Goal: Find specific page/section: Find specific page/section

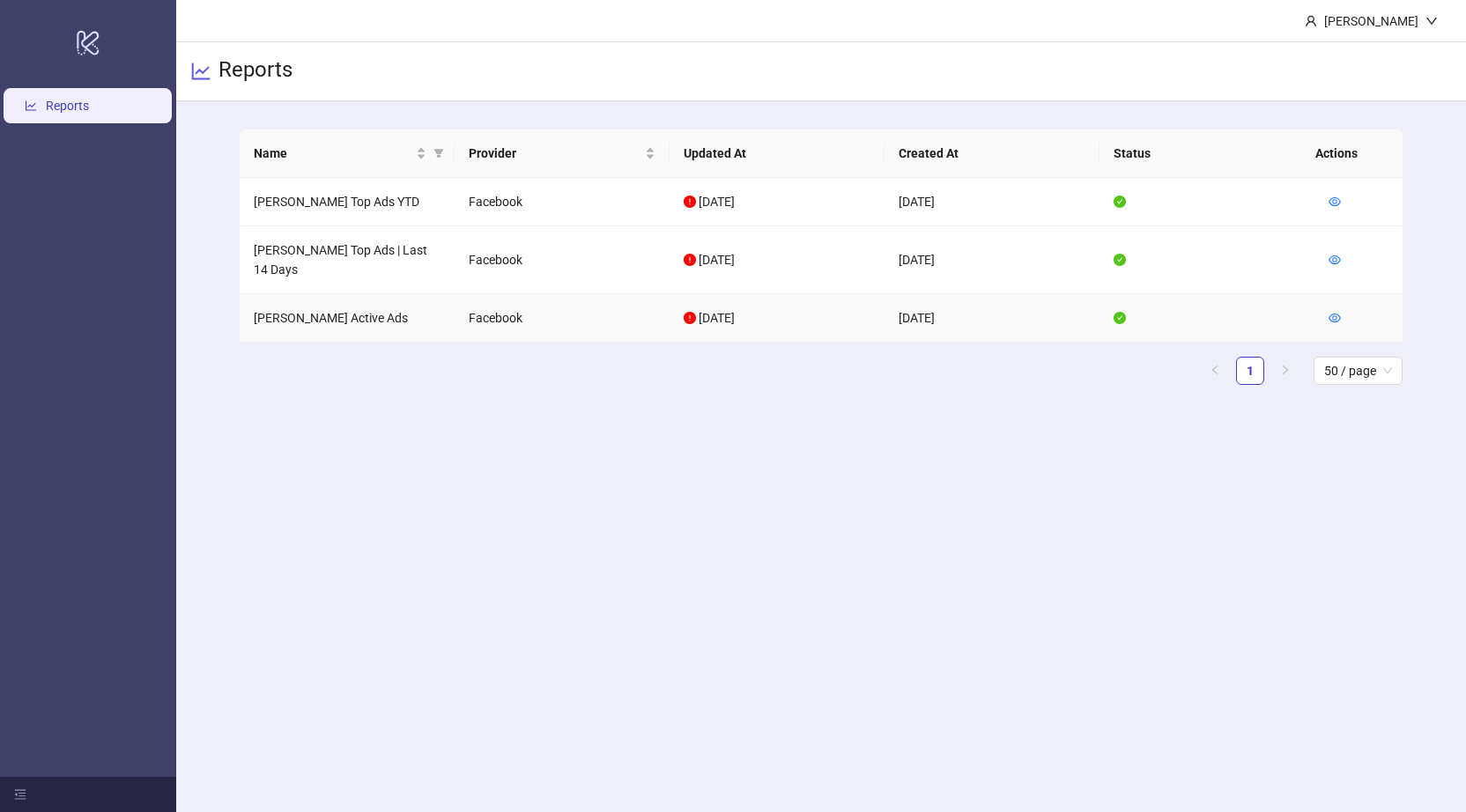
click at [316, 303] on td "[PERSON_NAME] Active Ads" at bounding box center [347, 318] width 215 height 48
click at [1338, 312] on icon "eye" at bounding box center [1335, 317] width 12 height 12
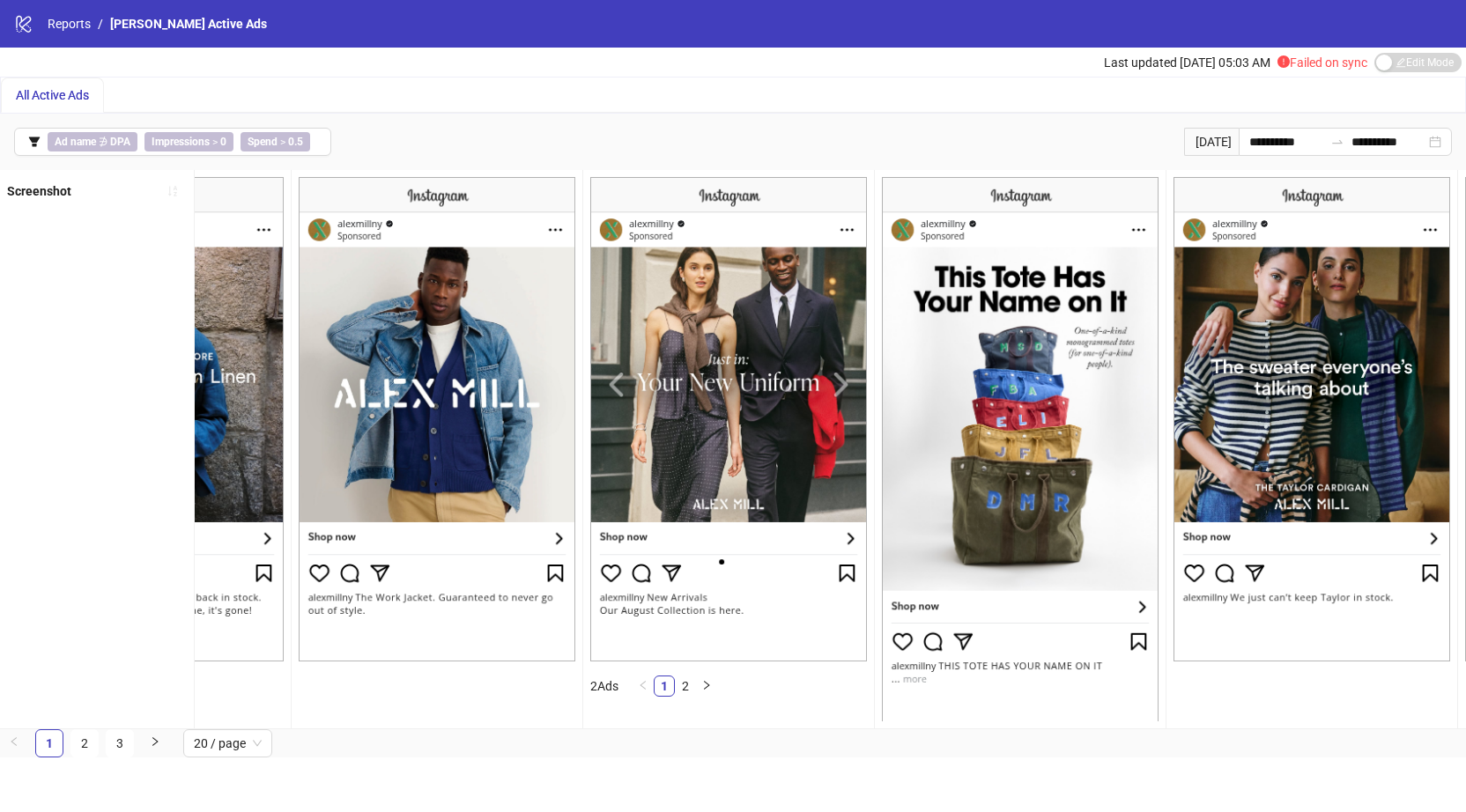
scroll to position [0, 4560]
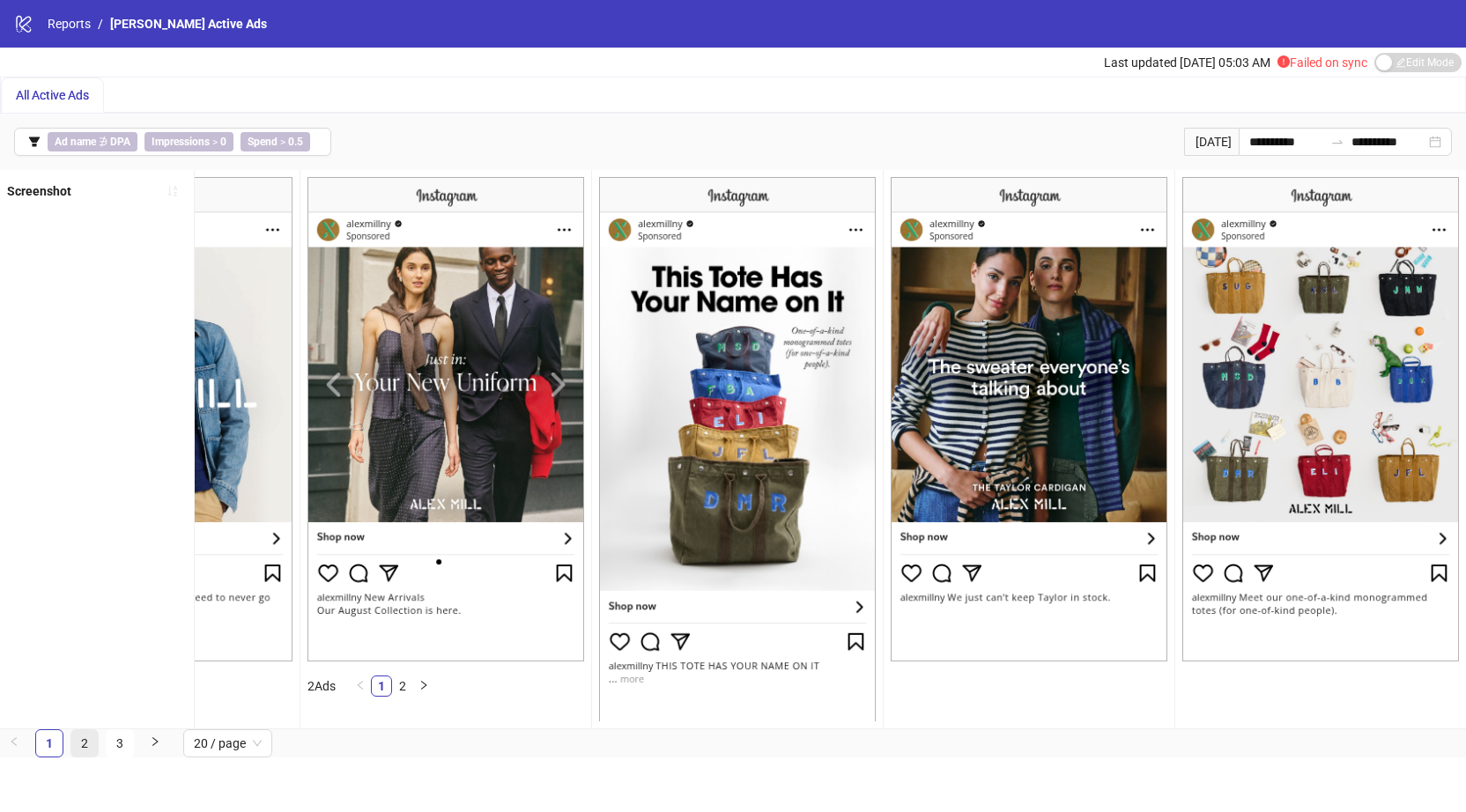
click at [77, 757] on link "2" at bounding box center [85, 744] width 27 height 27
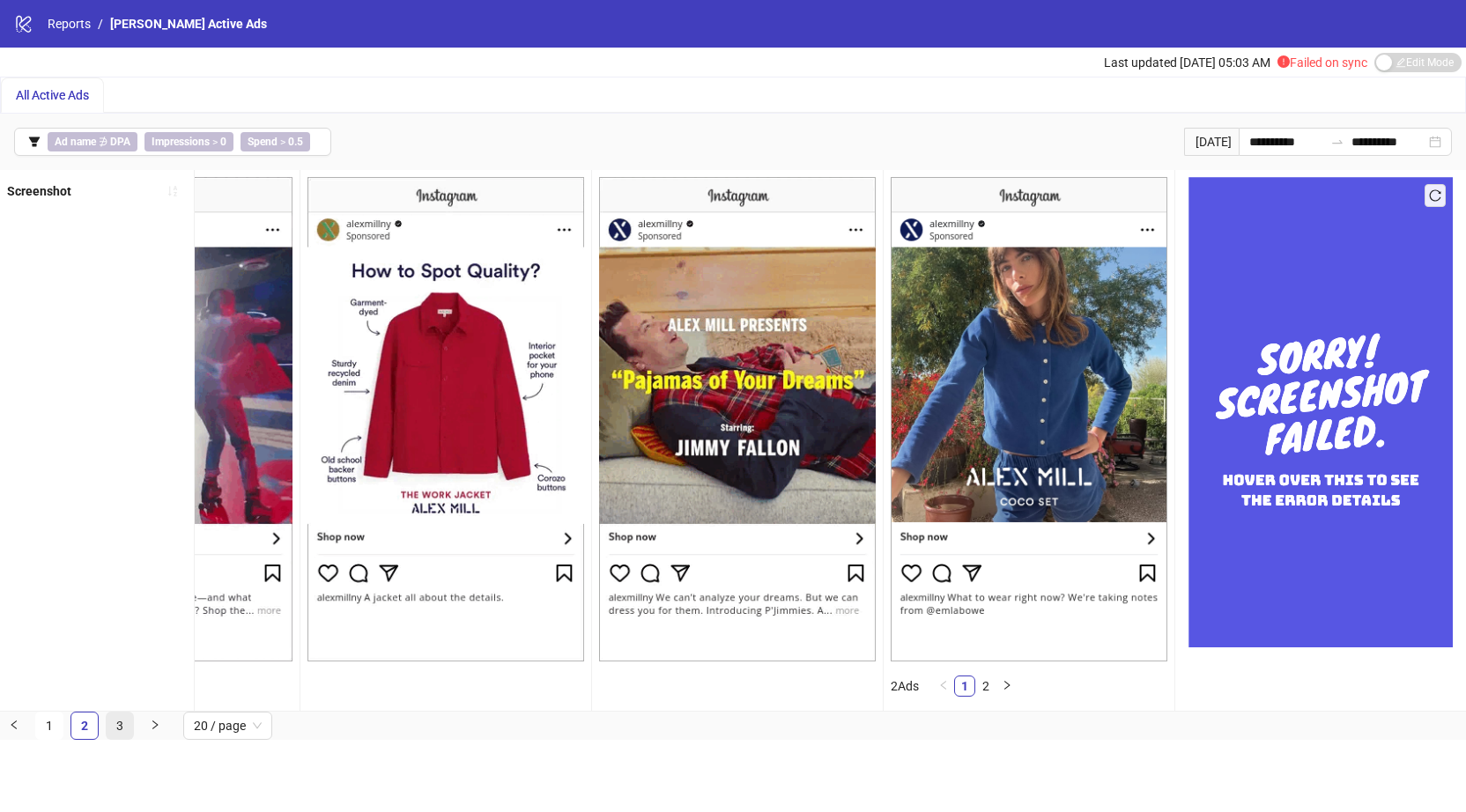
click at [115, 739] on link "3" at bounding box center [120, 726] width 27 height 27
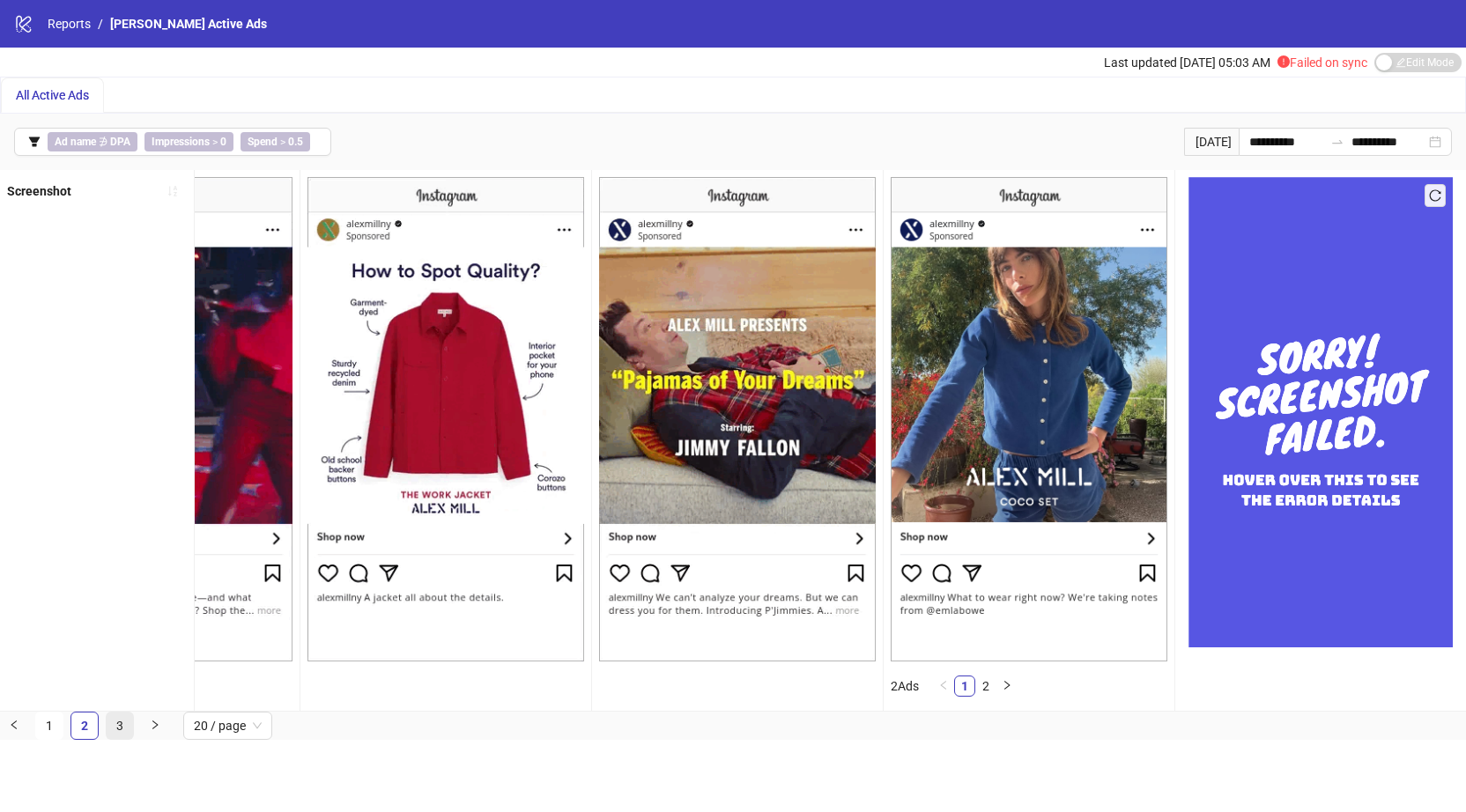
scroll to position [0, 770]
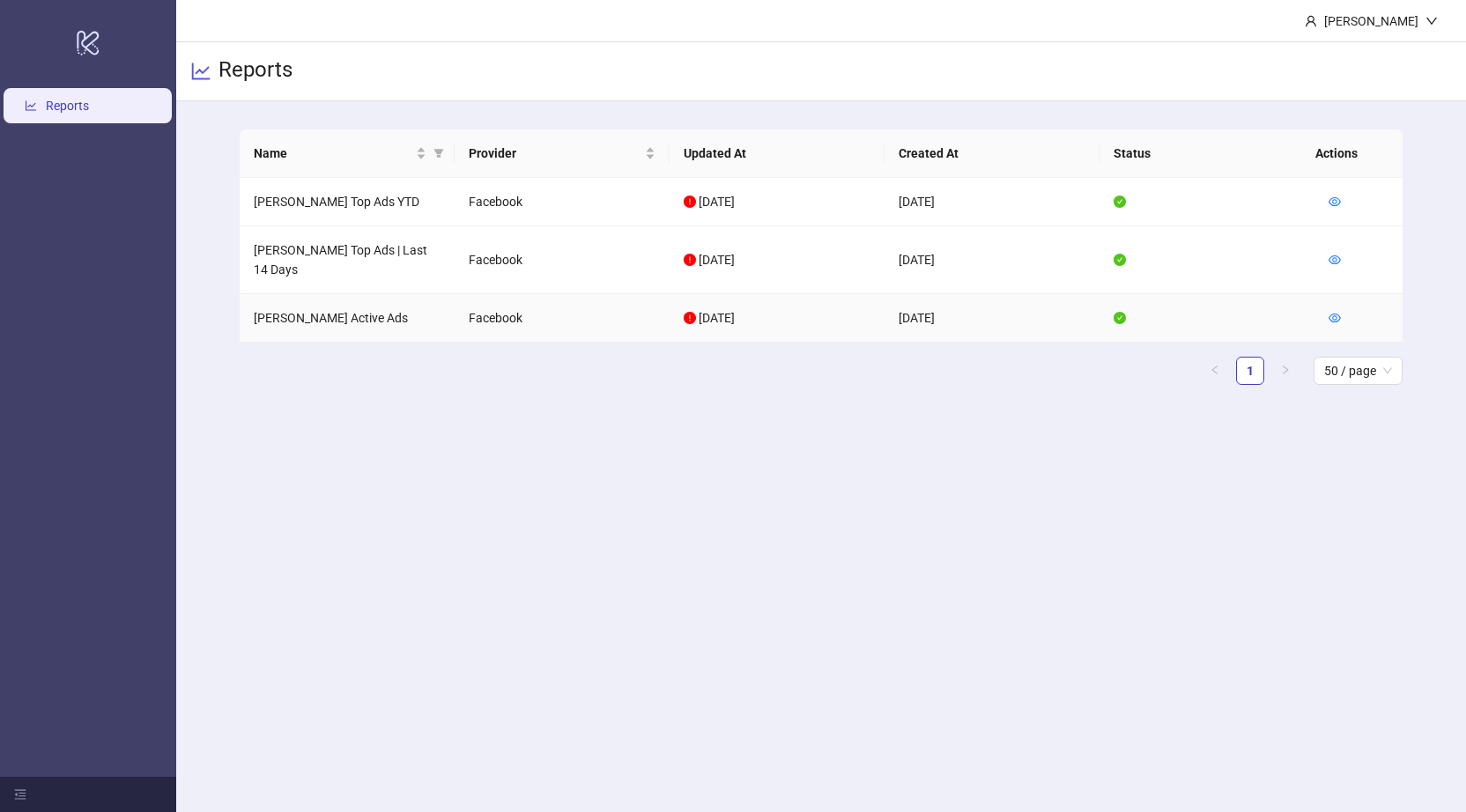
click at [384, 306] on td "[PERSON_NAME] Active Ads" at bounding box center [347, 318] width 215 height 48
click at [349, 305] on td "[PERSON_NAME] Active Ads" at bounding box center [347, 318] width 215 height 48
click at [344, 295] on td "[PERSON_NAME] Active Ads" at bounding box center [347, 318] width 215 height 48
click at [1334, 313] on icon "eye" at bounding box center [1335, 317] width 12 height 9
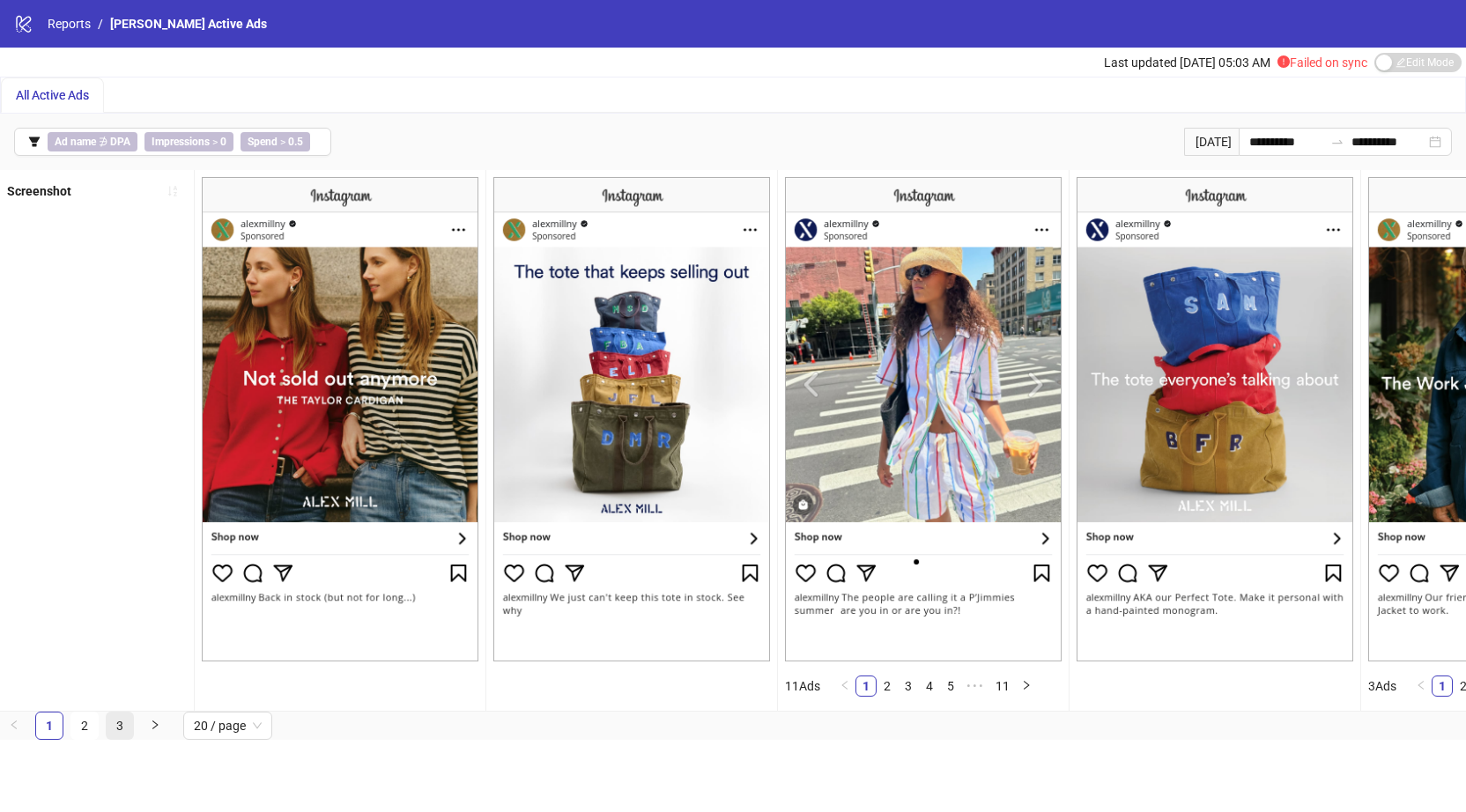
click at [122, 739] on link "3" at bounding box center [120, 726] width 27 height 27
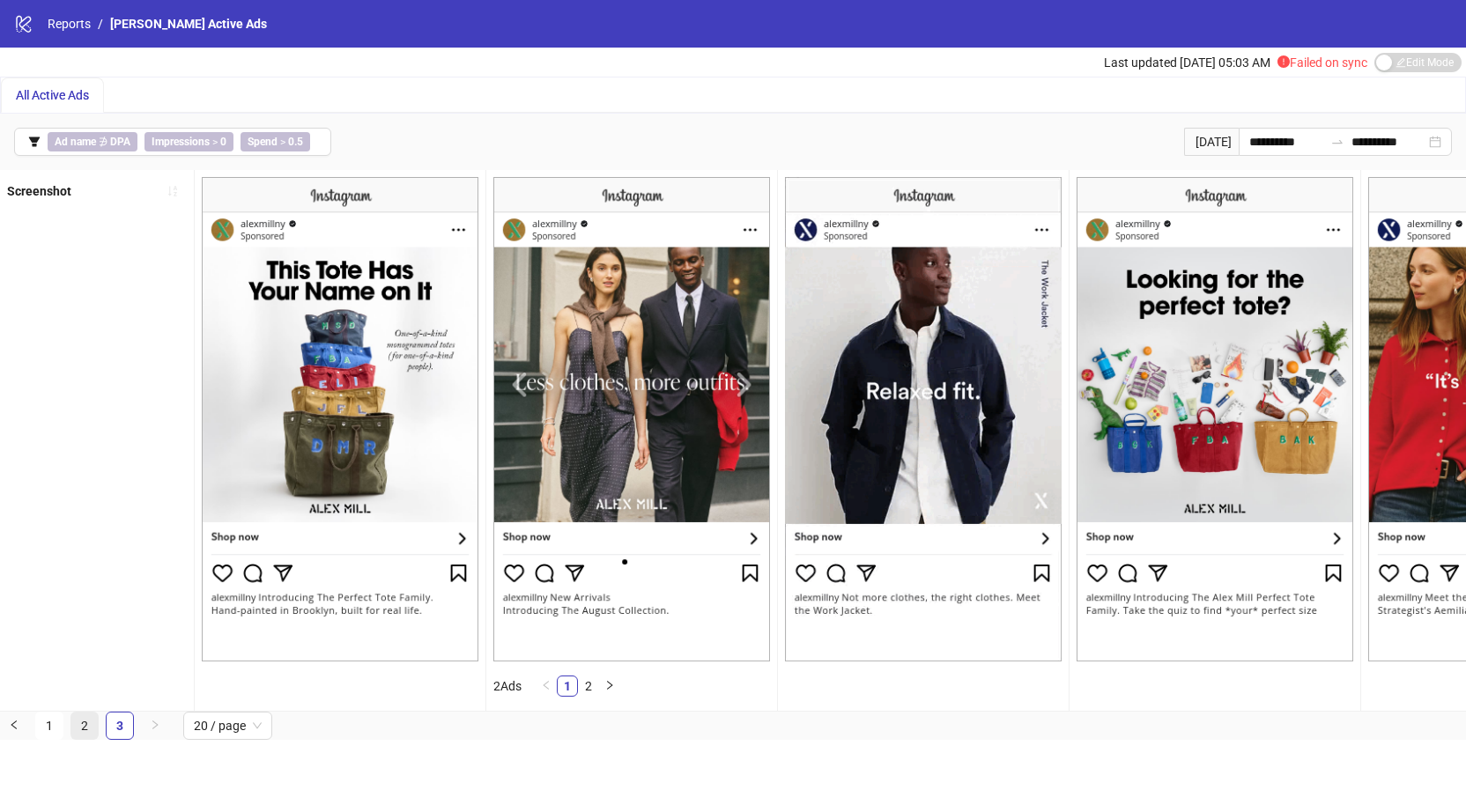
click at [88, 736] on link "2" at bounding box center [85, 726] width 27 height 27
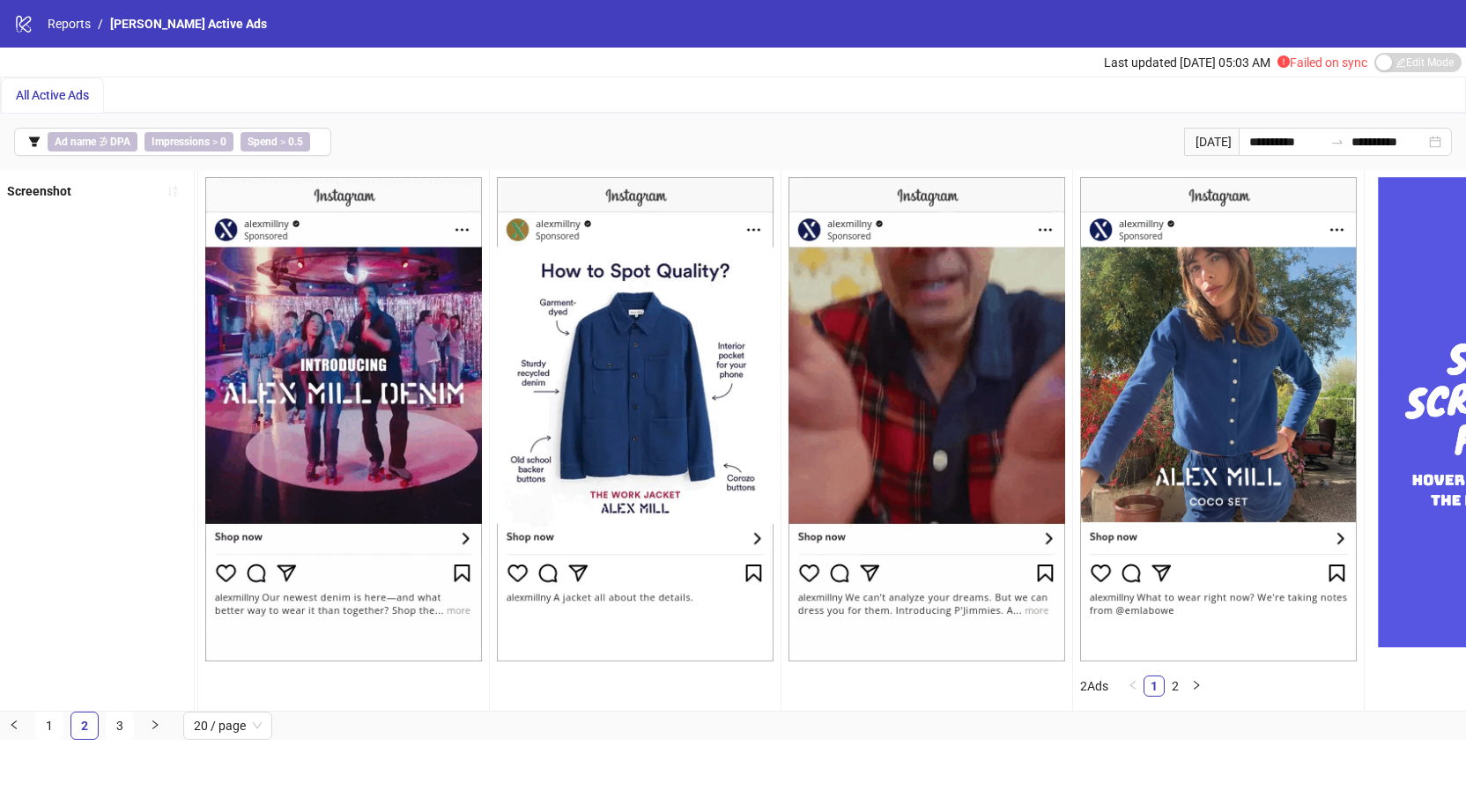
scroll to position [0, 4362]
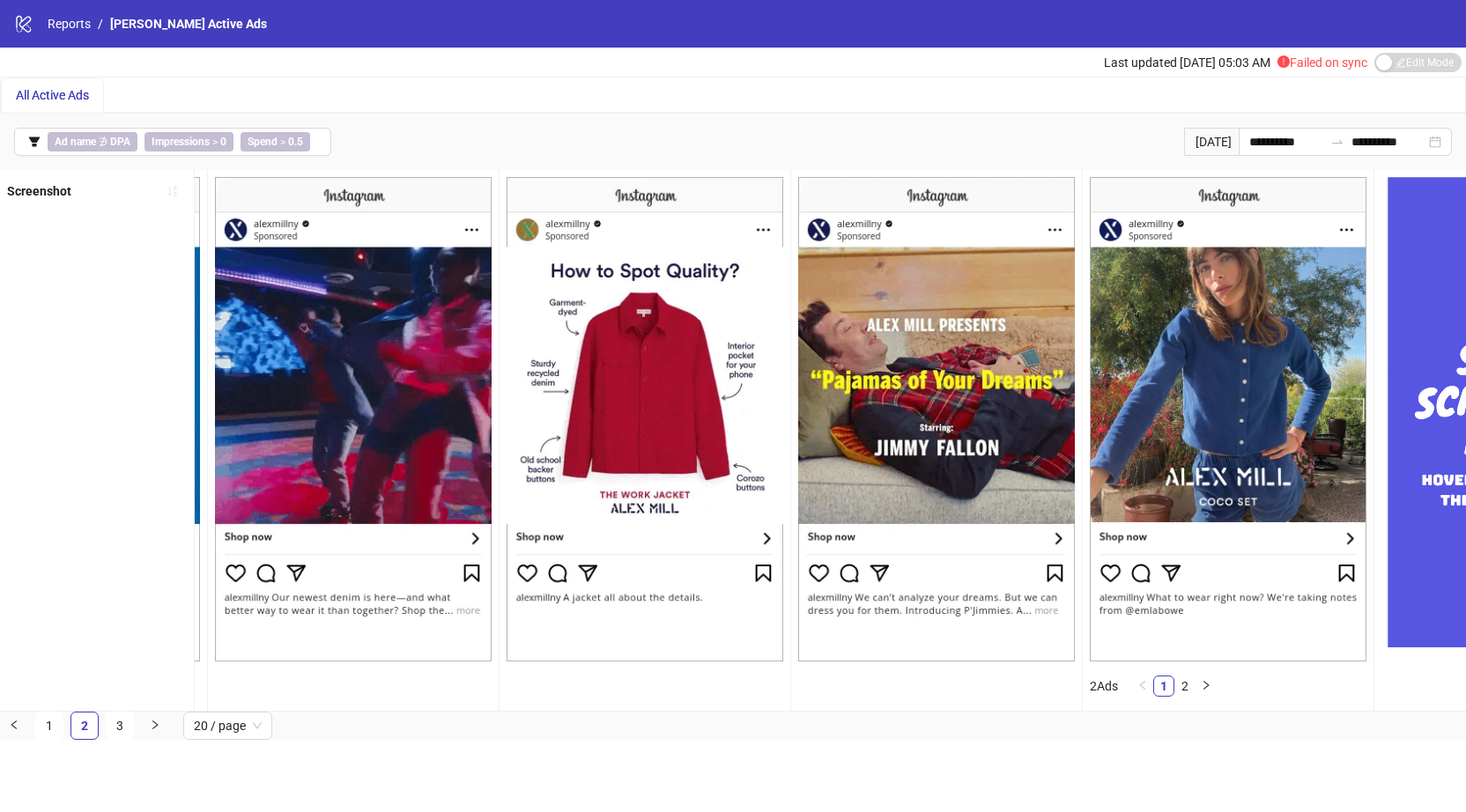
click at [327, 597] on img at bounding box center [352, 419] width 276 height 484
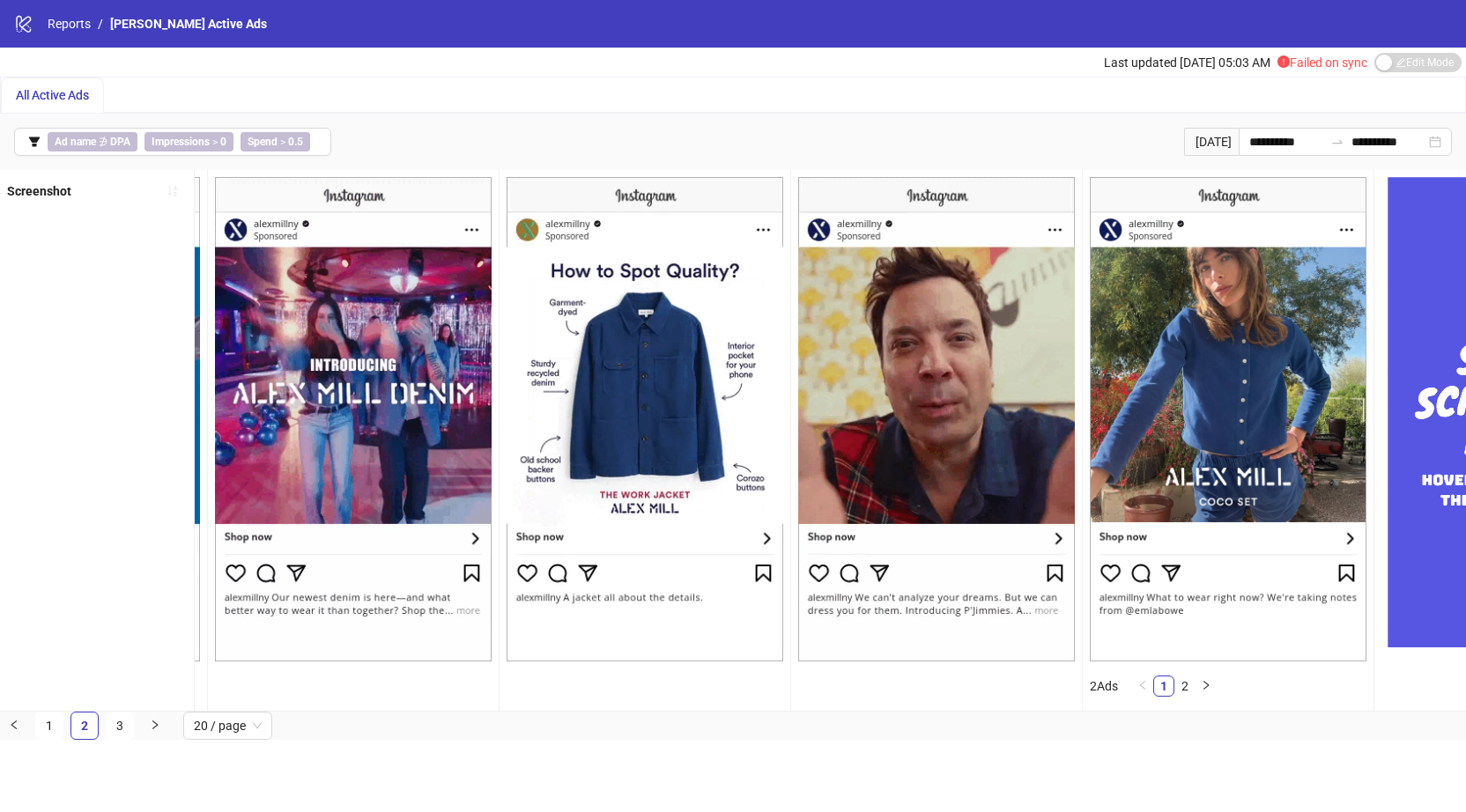
click at [346, 479] on img at bounding box center [352, 419] width 276 height 484
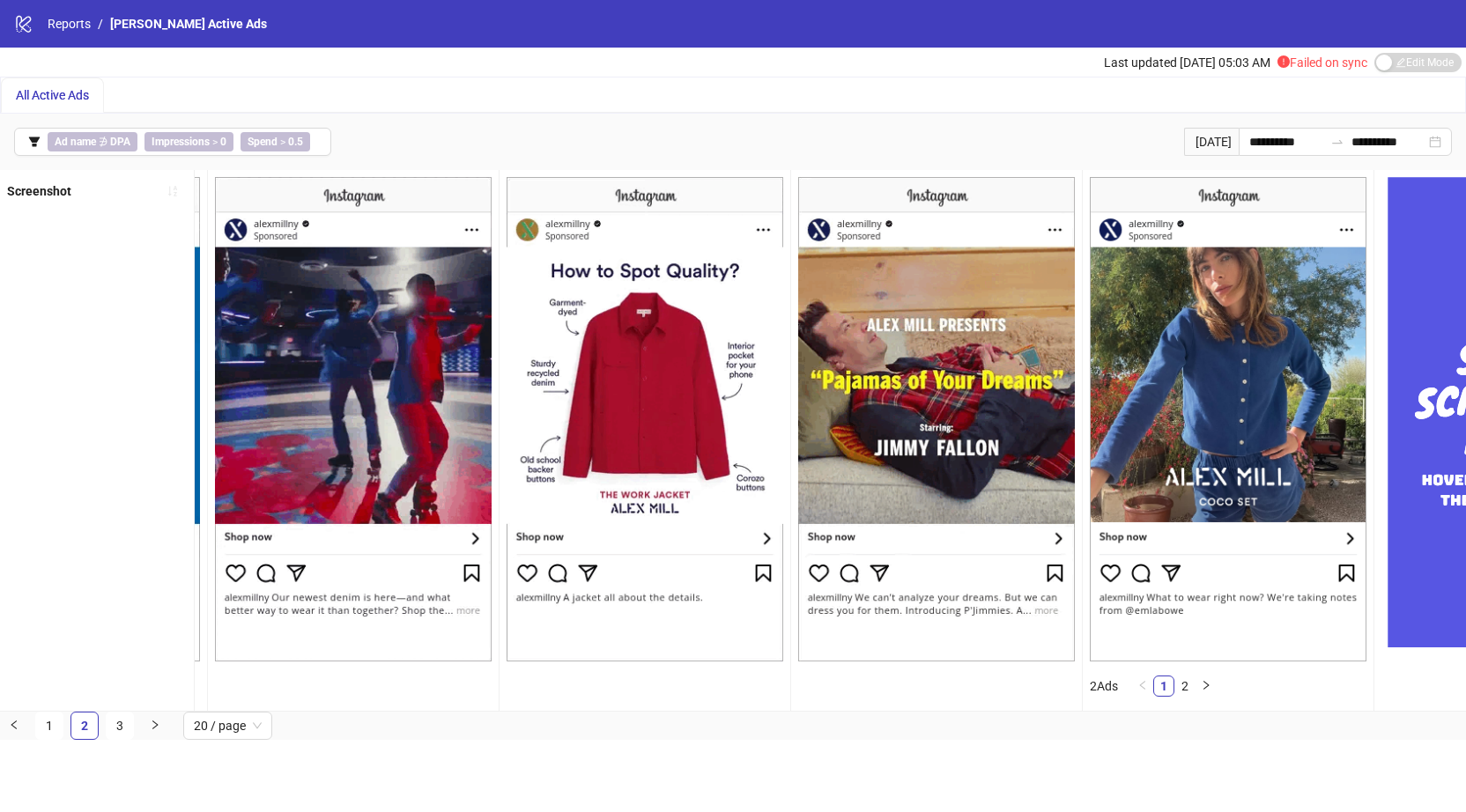
click at [352, 357] on img at bounding box center [352, 419] width 276 height 484
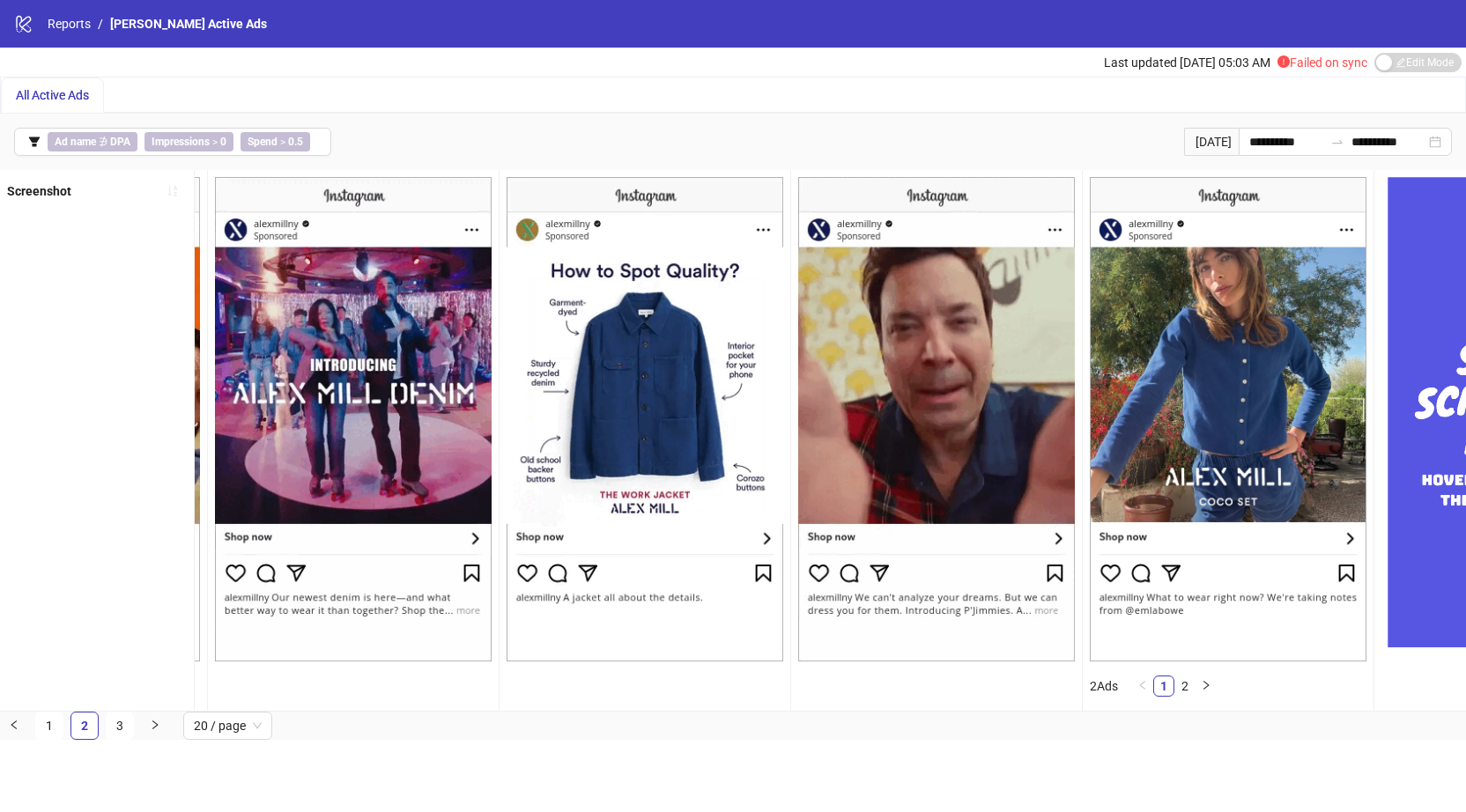
click at [352, 503] on img at bounding box center [352, 419] width 276 height 484
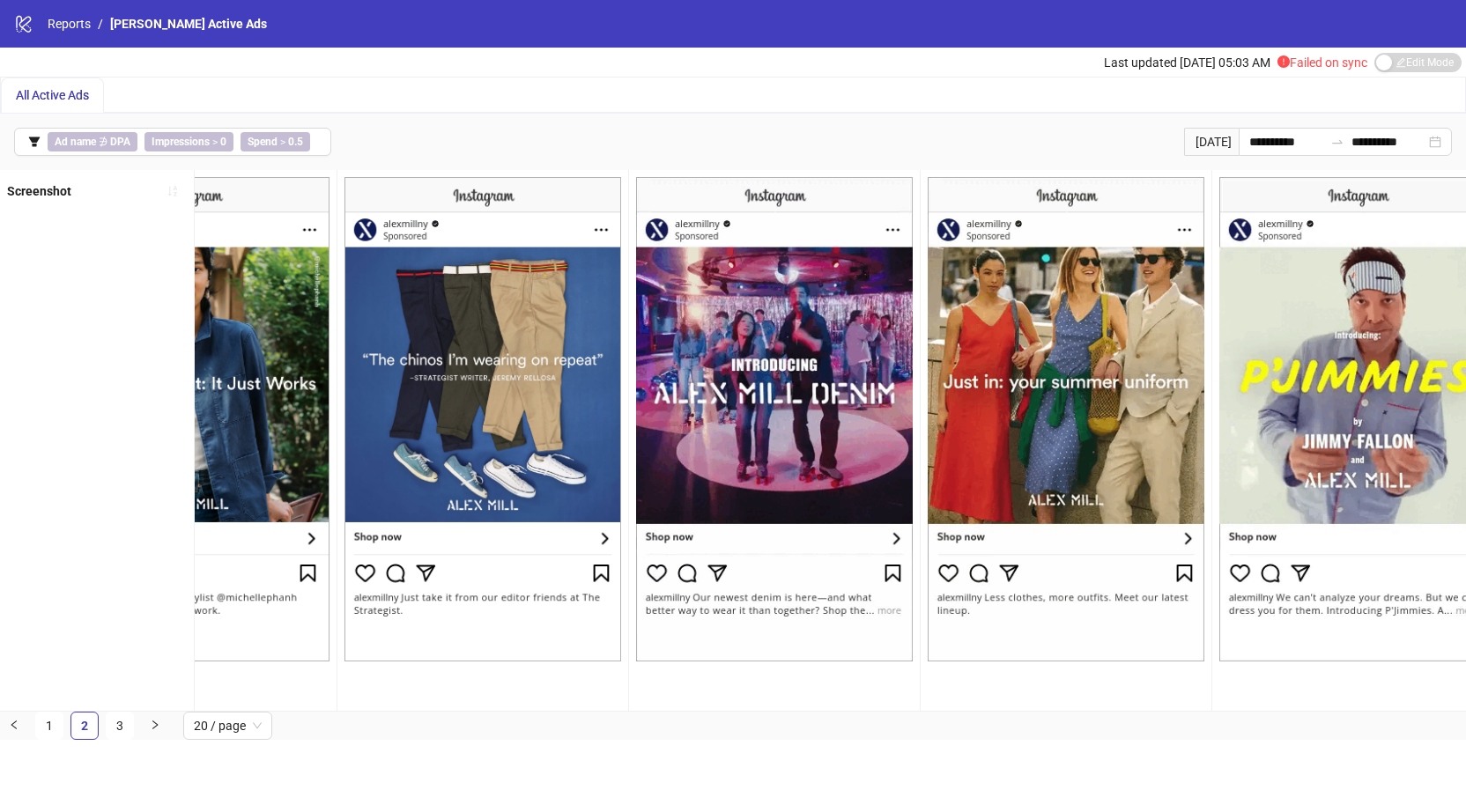
scroll to position [0, 2186]
